Goal: Book appointment/travel/reservation

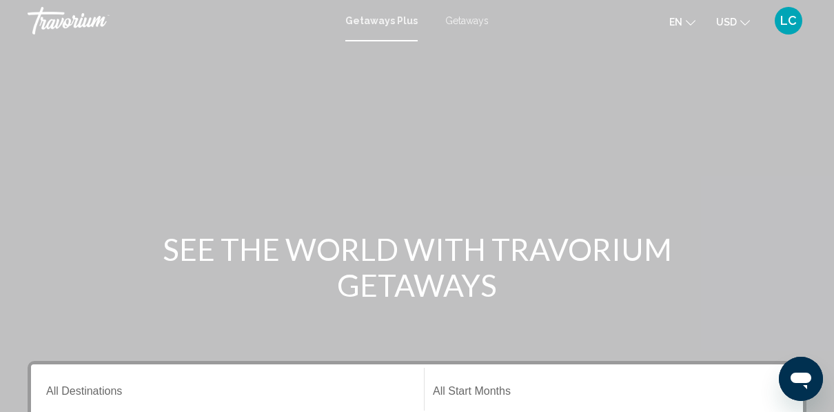
drag, startPoint x: 838, startPoint y: 173, endPoint x: 783, endPoint y: 243, distance: 89.4
click at [783, 243] on div "SEE THE WORLD WITH TRAVORIUM GETAWAYS" at bounding box center [417, 267] width 834 height 72
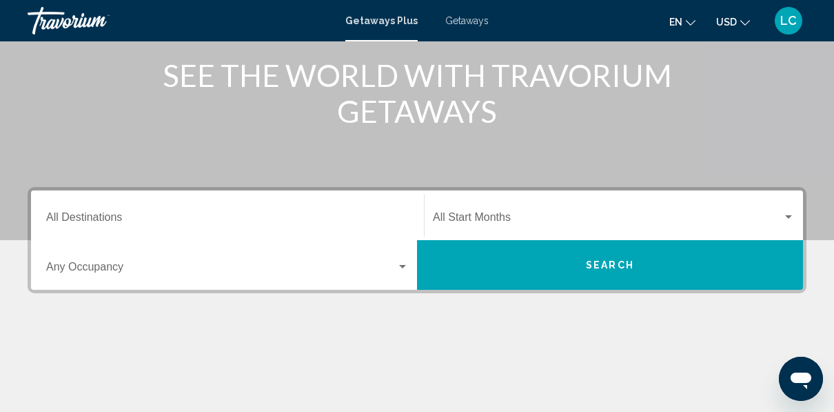
scroll to position [173, 0]
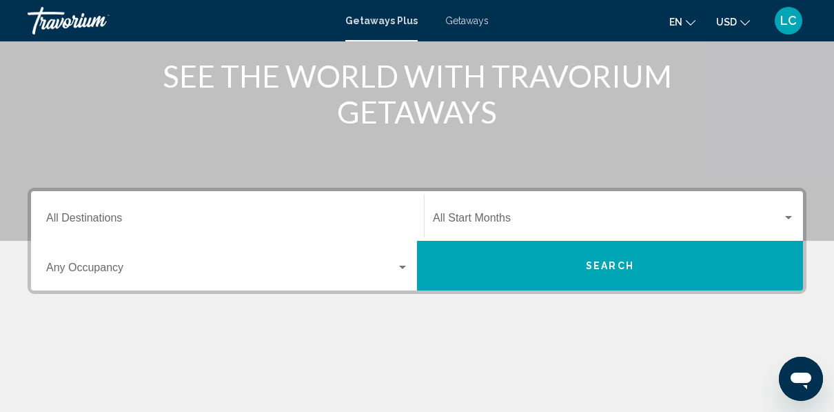
click at [237, 230] on div "Destination All Destinations" at bounding box center [227, 215] width 363 height 43
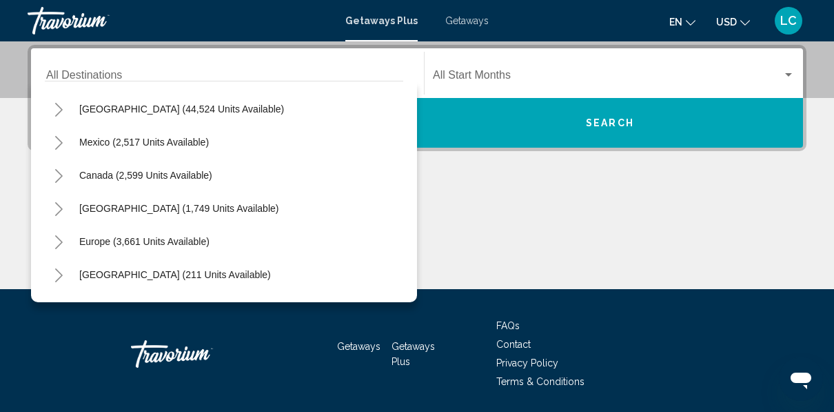
scroll to position [0, 0]
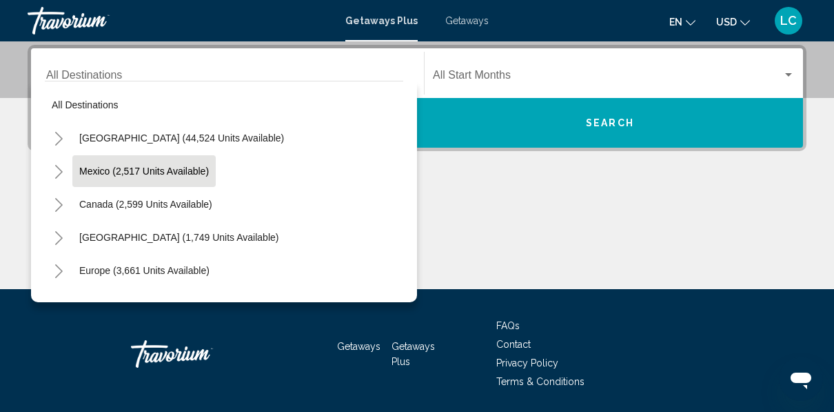
click at [194, 173] on span "Mexico (2,517 units available)" at bounding box center [144, 170] width 130 height 11
type input "**********"
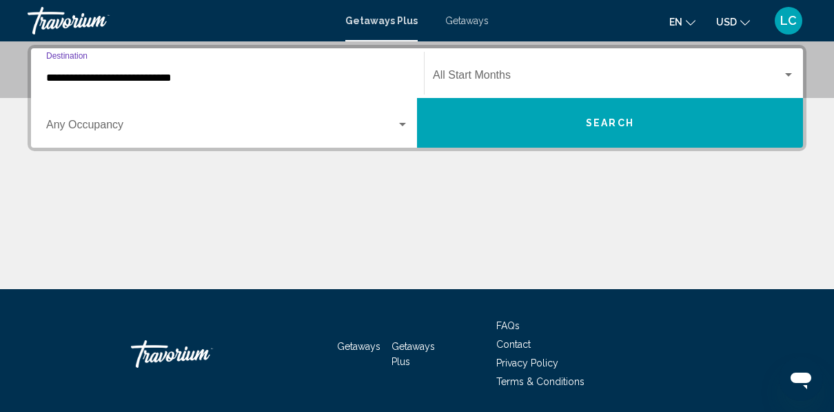
click at [790, 71] on div "Search widget" at bounding box center [789, 75] width 12 height 11
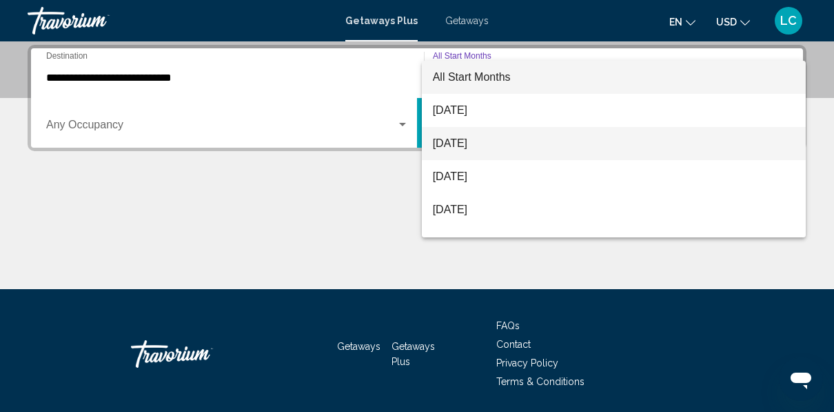
click at [731, 141] on span "[DATE]" at bounding box center [614, 143] width 363 height 33
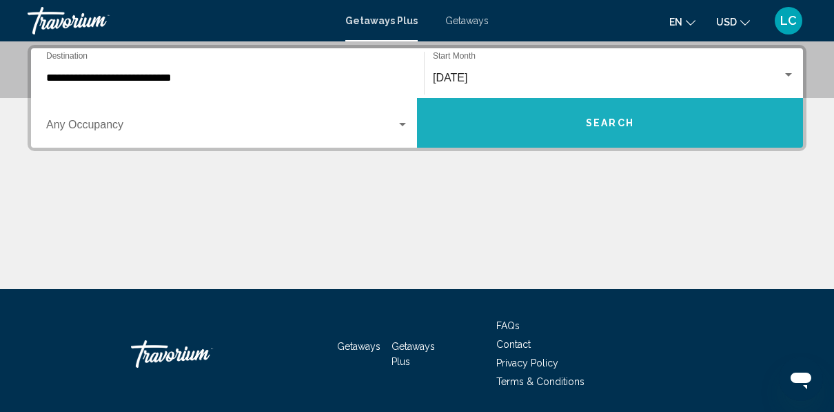
click at [731, 141] on button "Search" at bounding box center [610, 123] width 386 height 50
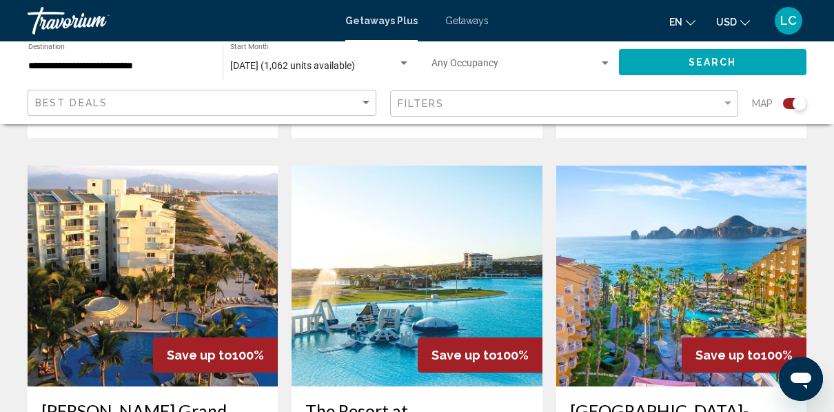
scroll to position [1469, 0]
